Goal: Information Seeking & Learning: Learn about a topic

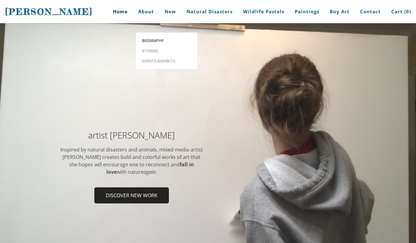
click at [147, 39] on span "Biography" at bounding box center [167, 41] width 50 height 4
